Goal: Information Seeking & Learning: Learn about a topic

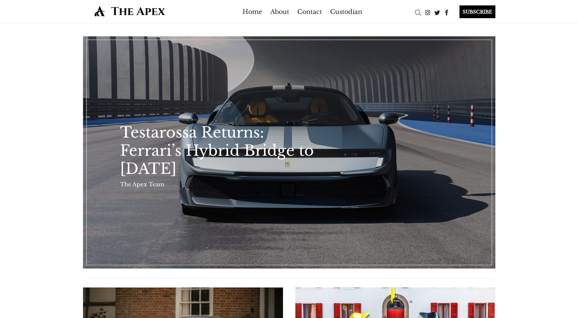
scroll to position [2, 0]
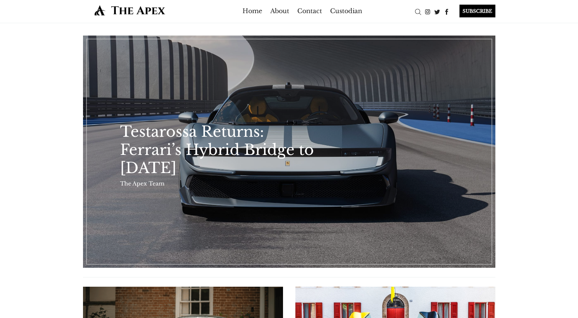
drag, startPoint x: 225, startPoint y: 133, endPoint x: 226, endPoint y: 138, distance: 5.1
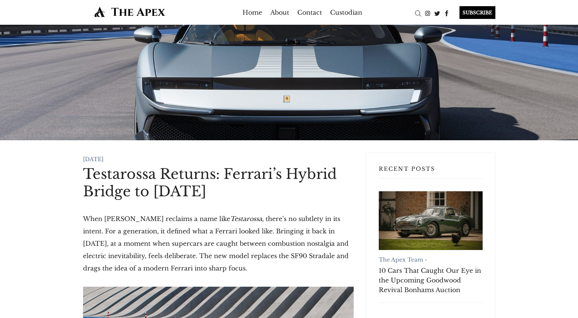
drag, startPoint x: 255, startPoint y: 192, endPoint x: 81, endPoint y: 178, distance: 173.9
copy h1 "Testarossa Returns: Ferrari’s Hybrid Bridge to Tomorrow"
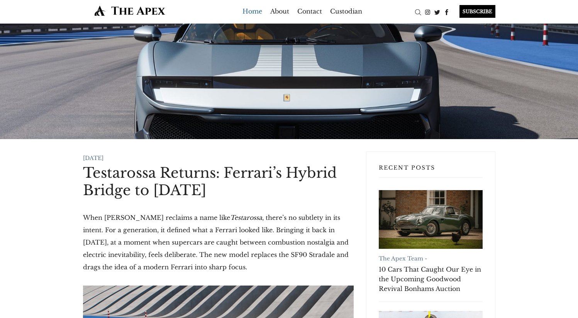
scroll to position [2, 0]
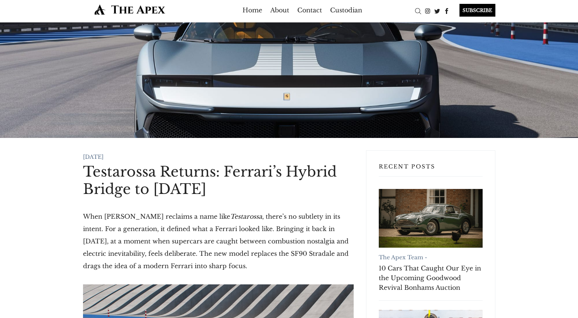
click at [149, 178] on h1 "Testarossa Returns: Ferrari’s Hybrid Bridge to Tomorrow" at bounding box center [218, 180] width 271 height 35
drag, startPoint x: 67, startPoint y: 167, endPoint x: 238, endPoint y: 195, distance: 173.2
copy h1 "Testarossa Returns: Ferrari’s Hybrid Bridge to Tomorrow"
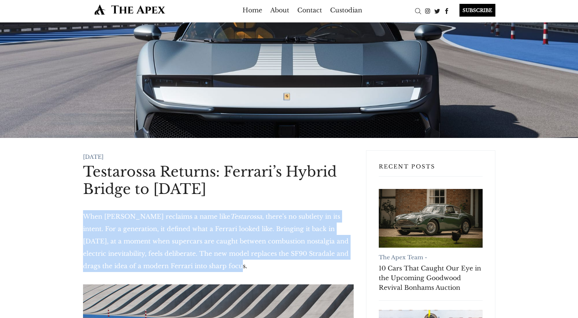
drag, startPoint x: 183, startPoint y: 261, endPoint x: 80, endPoint y: 217, distance: 112.4
copy p "When Ferrari reclaims a name like Testarossa , there’s no subtlety in its inten…"
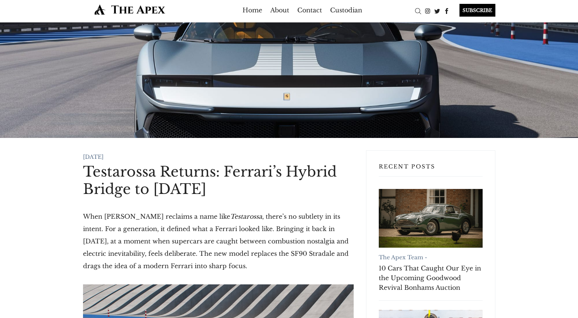
scroll to position [0, 0]
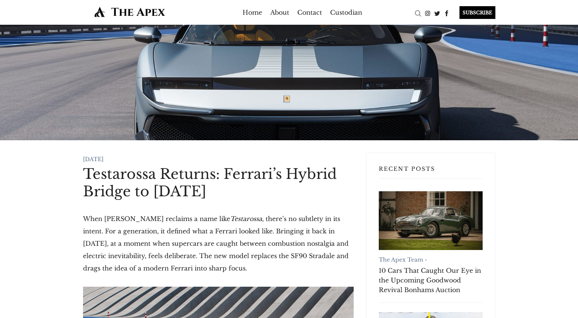
drag, startPoint x: 88, startPoint y: 159, endPoint x: 118, endPoint y: 154, distance: 30.8
click at [103, 156] on time "13 Sep 2025" at bounding box center [93, 159] width 20 height 7
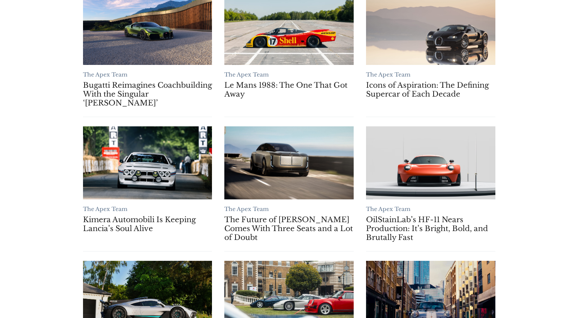
scroll to position [669, 0]
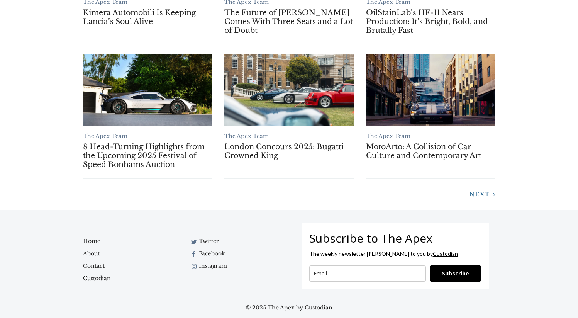
click at [482, 194] on span "Next" at bounding box center [479, 194] width 20 height 7
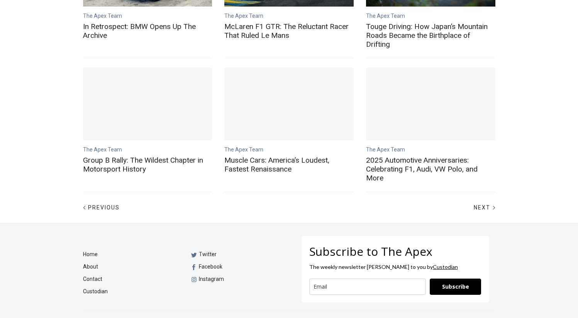
scroll to position [373, 0]
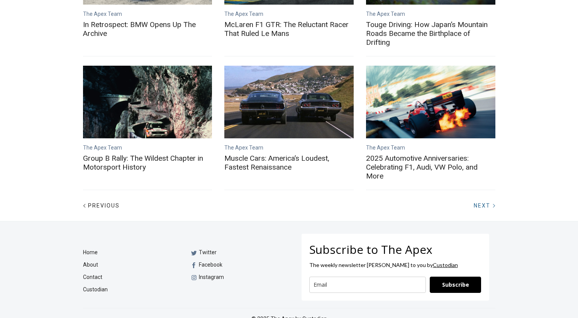
click at [469, 202] on link "Next" at bounding box center [481, 205] width 28 height 7
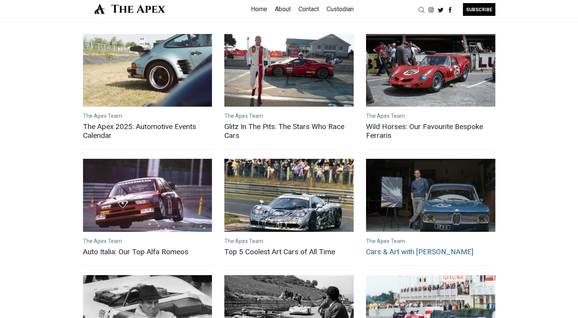
scroll to position [347, 0]
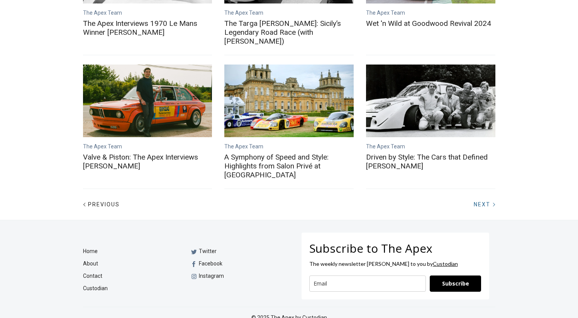
click at [485, 201] on span "Next" at bounding box center [482, 204] width 17 height 6
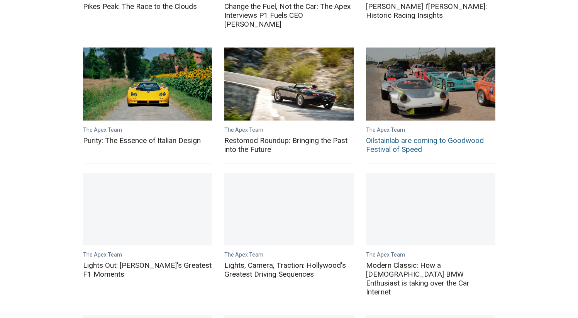
scroll to position [364, 0]
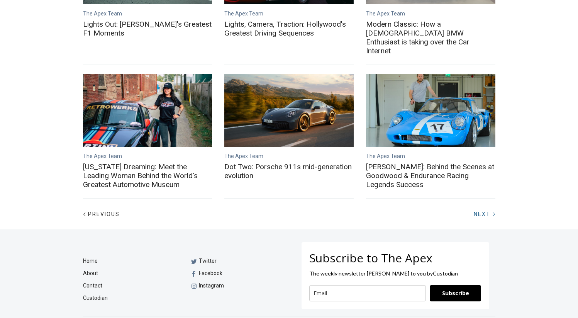
click at [485, 211] on span "Next" at bounding box center [482, 214] width 17 height 6
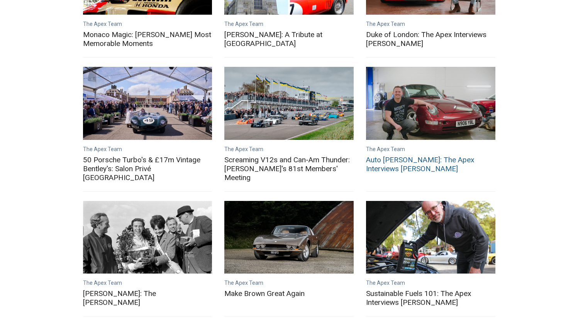
scroll to position [347, 0]
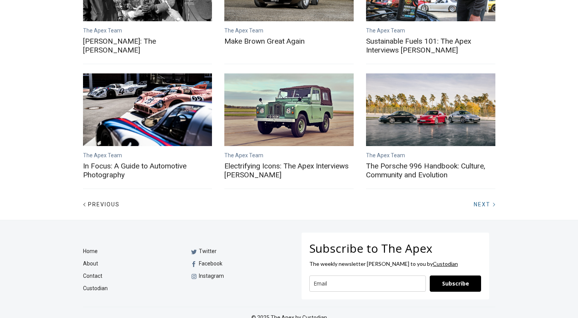
click at [485, 200] on link "Next" at bounding box center [481, 203] width 28 height 7
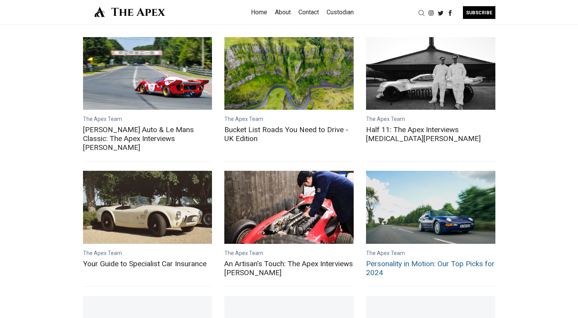
scroll to position [347, 0]
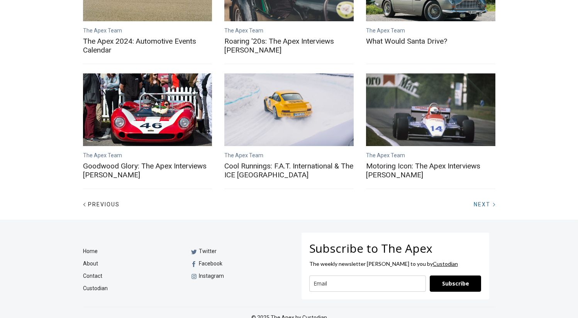
click at [480, 201] on span "Next" at bounding box center [482, 204] width 17 height 6
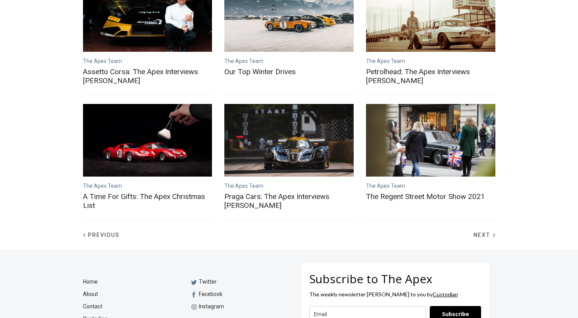
scroll to position [347, 0]
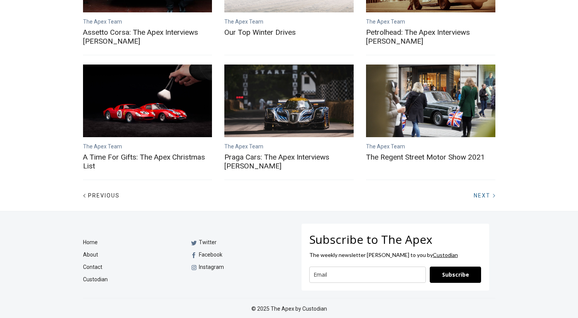
click at [482, 195] on span "Next" at bounding box center [482, 195] width 17 height 6
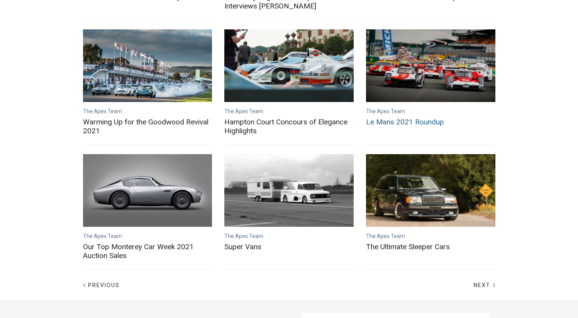
scroll to position [347, 0]
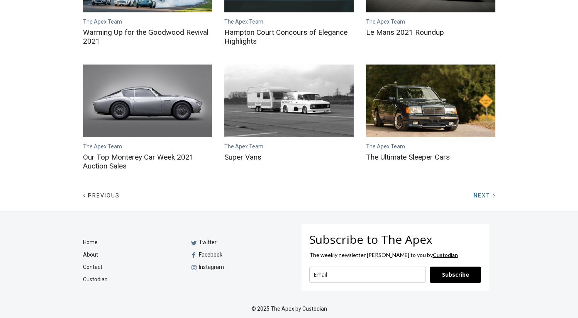
click at [482, 192] on span "Next" at bounding box center [482, 195] width 17 height 6
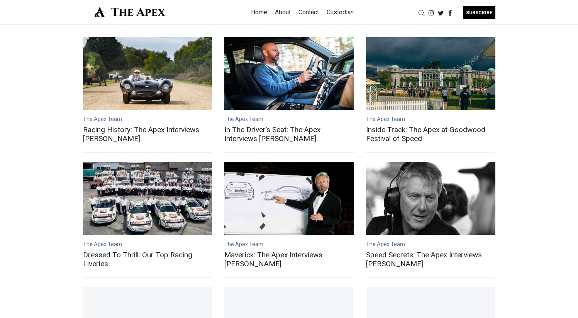
scroll to position [347, 0]
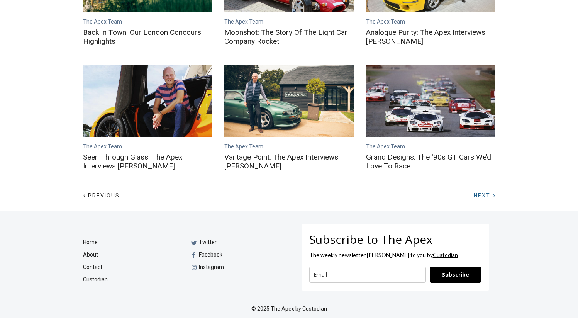
click at [482, 192] on span "Next" at bounding box center [482, 195] width 17 height 6
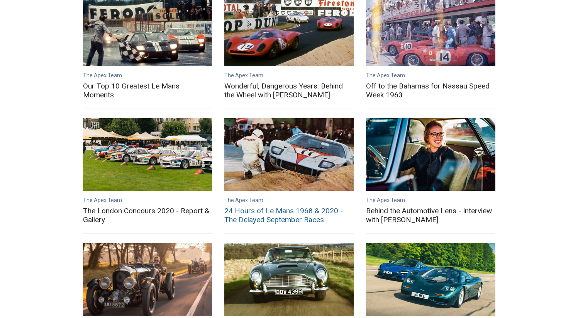
scroll to position [347, 0]
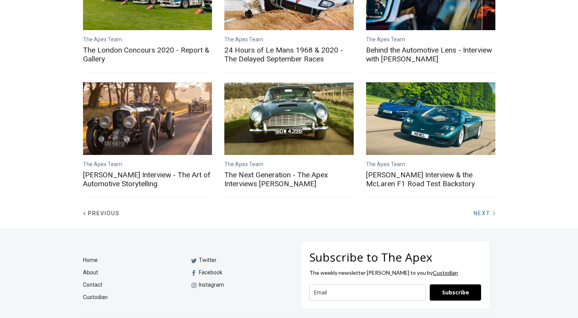
click at [493, 208] on div at bounding box center [494, 213] width 10 height 10
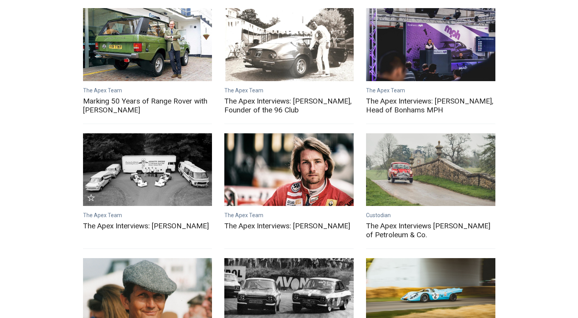
scroll to position [356, 0]
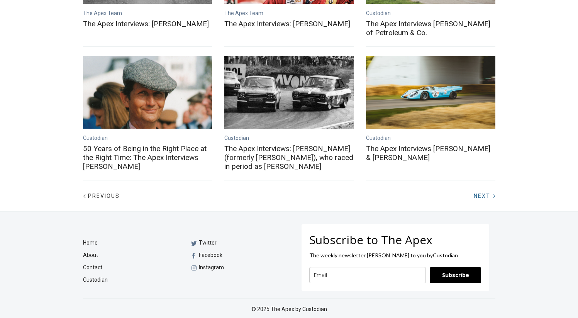
click at [476, 196] on span "Next" at bounding box center [482, 196] width 17 height 6
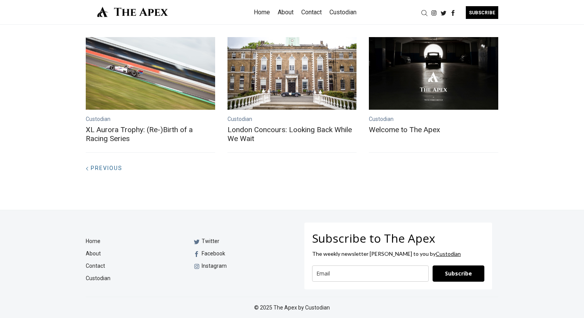
click at [115, 170] on span "Previous" at bounding box center [107, 168] width 32 height 6
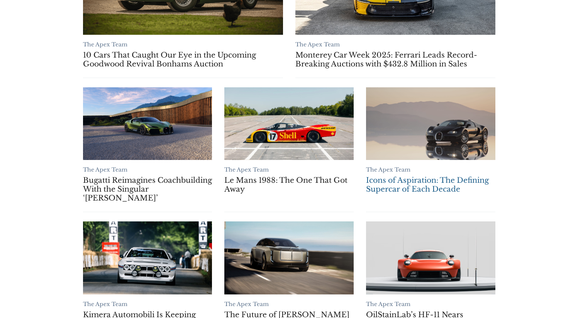
scroll to position [669, 0]
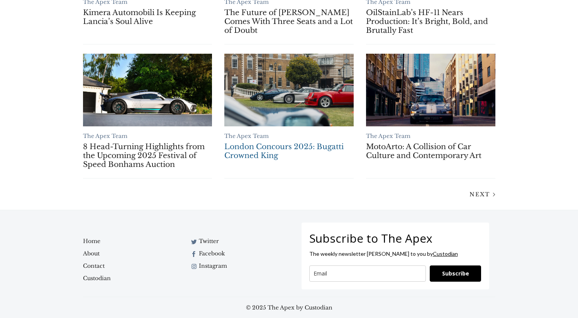
click at [258, 113] on link "London Concours 2025: Bugatti Crowned King" at bounding box center [288, 90] width 129 height 73
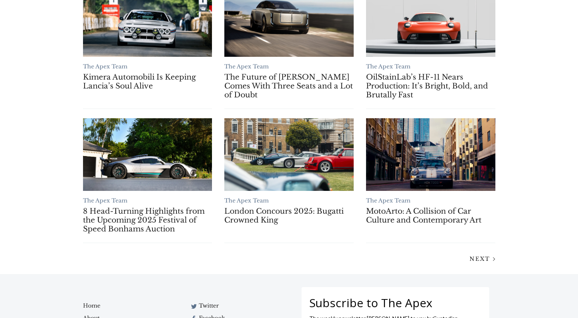
scroll to position [601, 0]
